Goal: Task Accomplishment & Management: Manage account settings

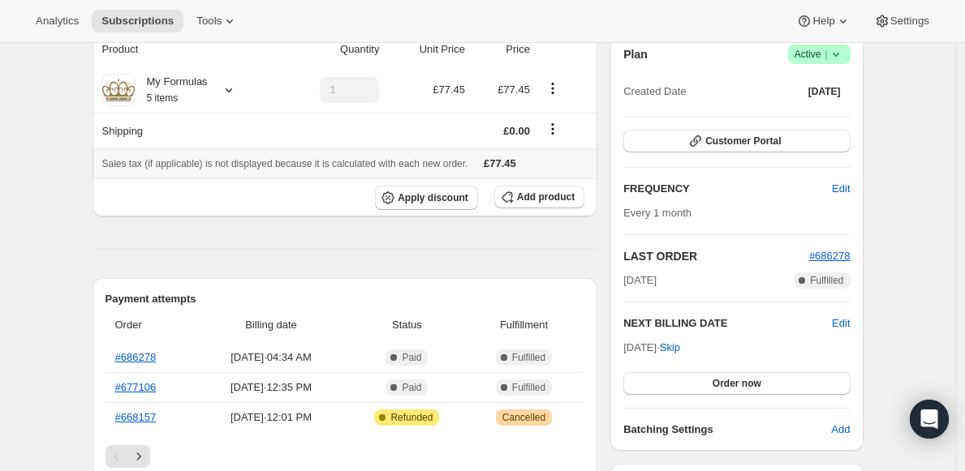
scroll to position [129, 0]
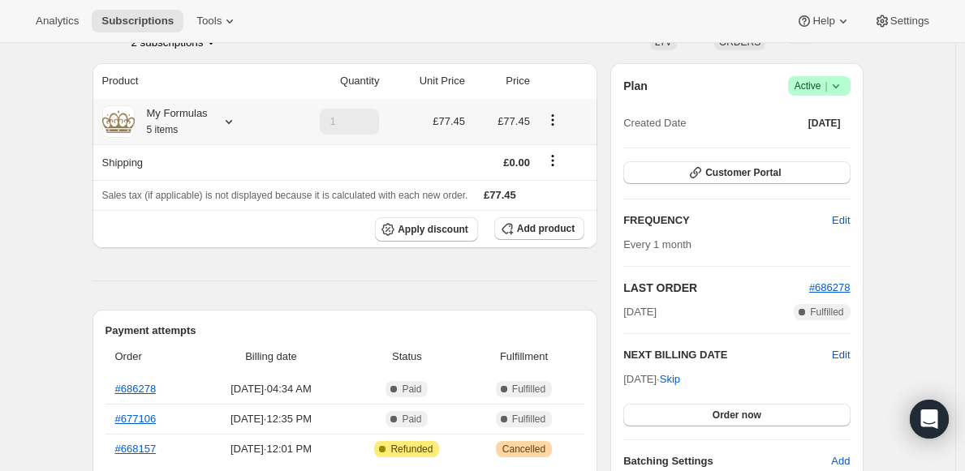
click at [228, 122] on icon at bounding box center [229, 122] width 16 height 16
click at [181, 221] on span "Edit box" at bounding box center [173, 221] width 38 height 13
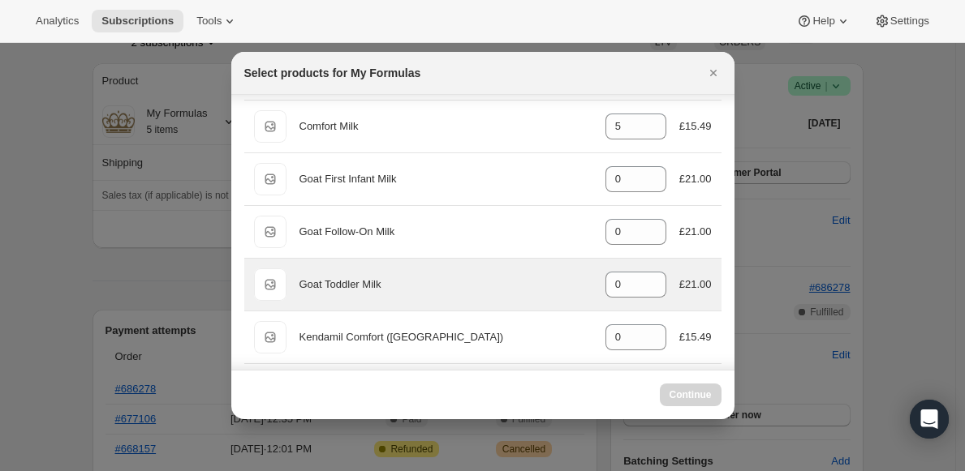
scroll to position [302, 0]
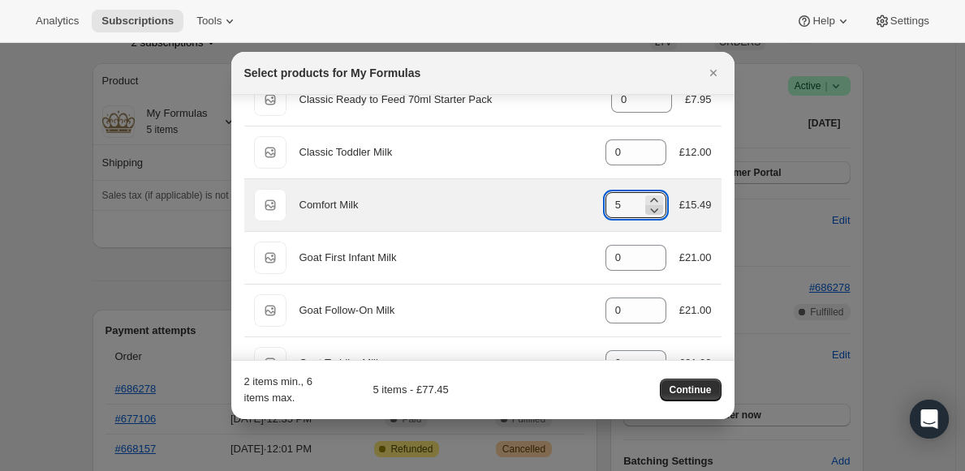
click at [646, 213] on icon ":rdt:" at bounding box center [654, 210] width 16 height 16
type input "4"
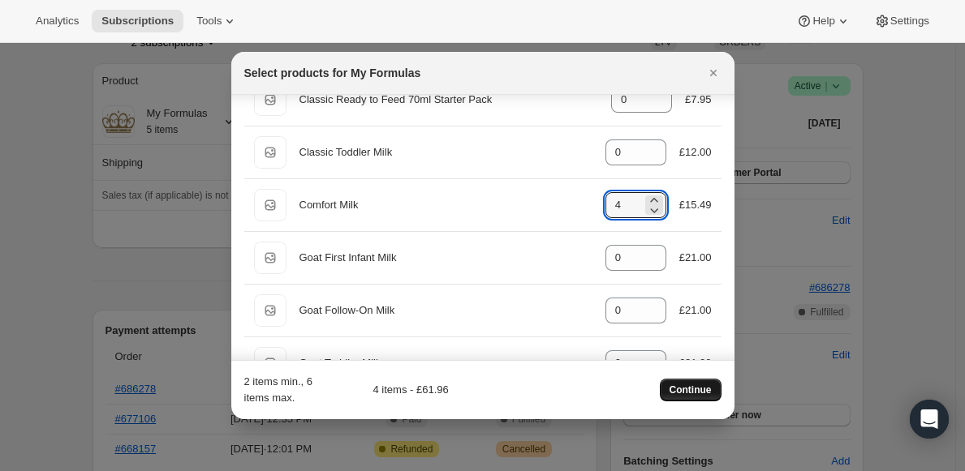
click at [693, 397] on button "Continue" at bounding box center [691, 390] width 62 height 23
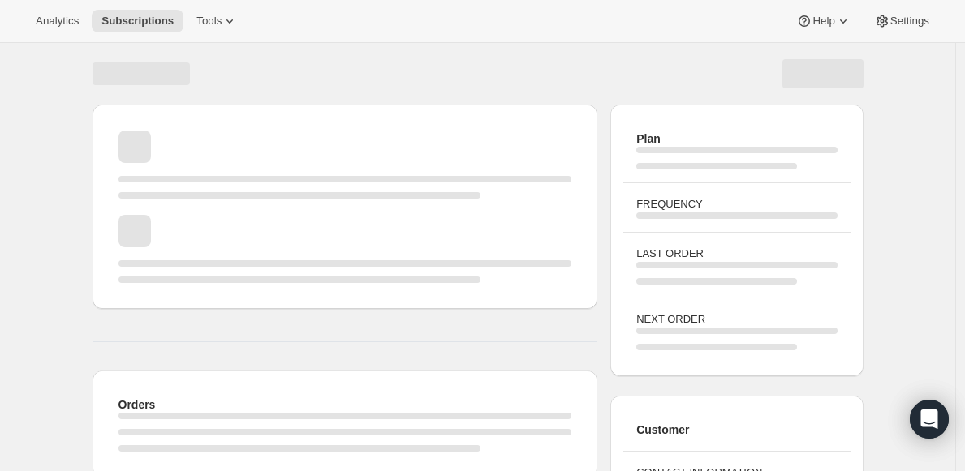
scroll to position [129, 0]
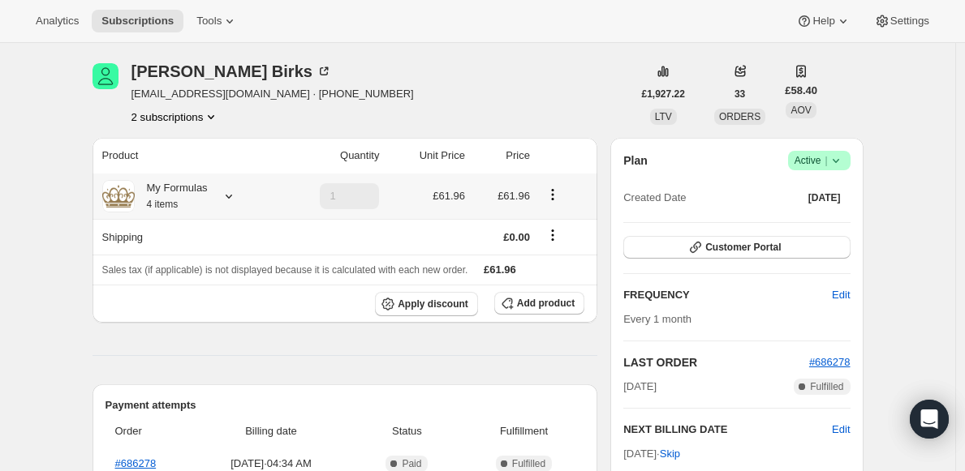
click at [228, 197] on icon at bounding box center [229, 196] width 16 height 16
click at [227, 197] on icon at bounding box center [229, 196] width 16 height 16
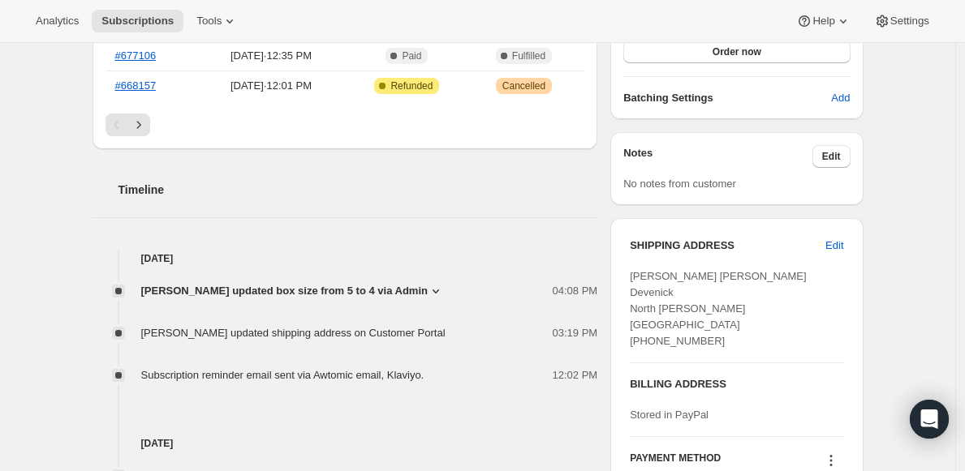
scroll to position [652, 0]
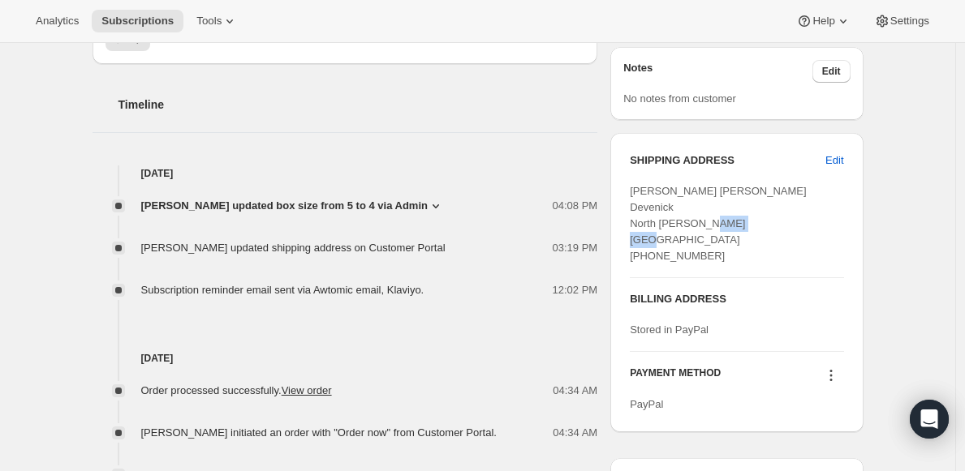
drag, startPoint x: 712, startPoint y: 243, endPoint x: 789, endPoint y: 244, distance: 76.3
click at [789, 244] on div "[PERSON_NAME] [PERSON_NAME] Devenick North [PERSON_NAME][GEOGRAPHIC_DATA] [PHON…" at bounding box center [736, 223] width 213 height 81
copy span "DD10 9LD"
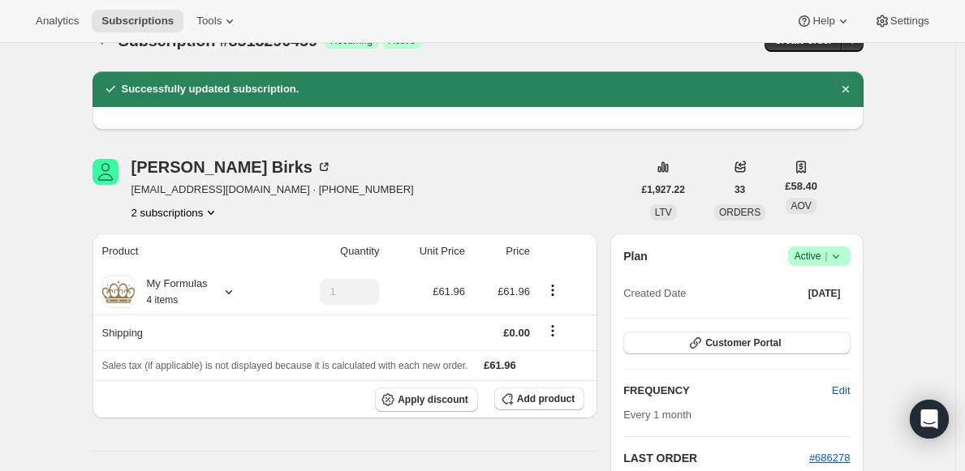
scroll to position [33, 0]
